Goal: Task Accomplishment & Management: Use online tool/utility

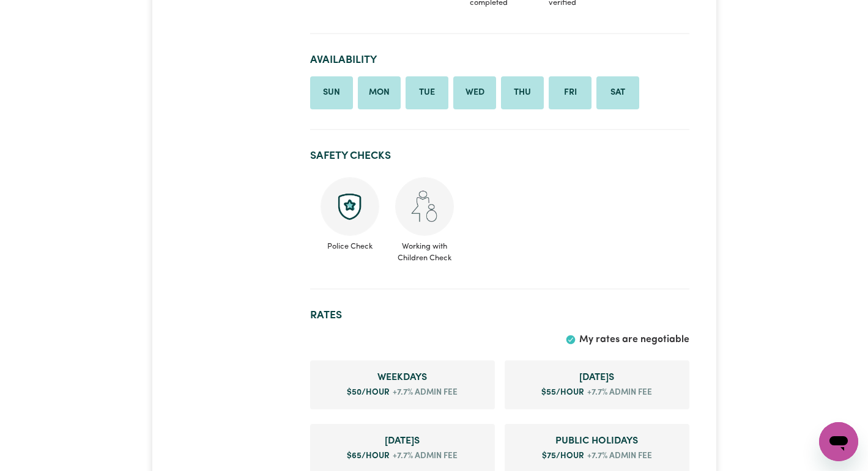
scroll to position [611, 0]
